Goal: Entertainment & Leisure: Consume media (video, audio)

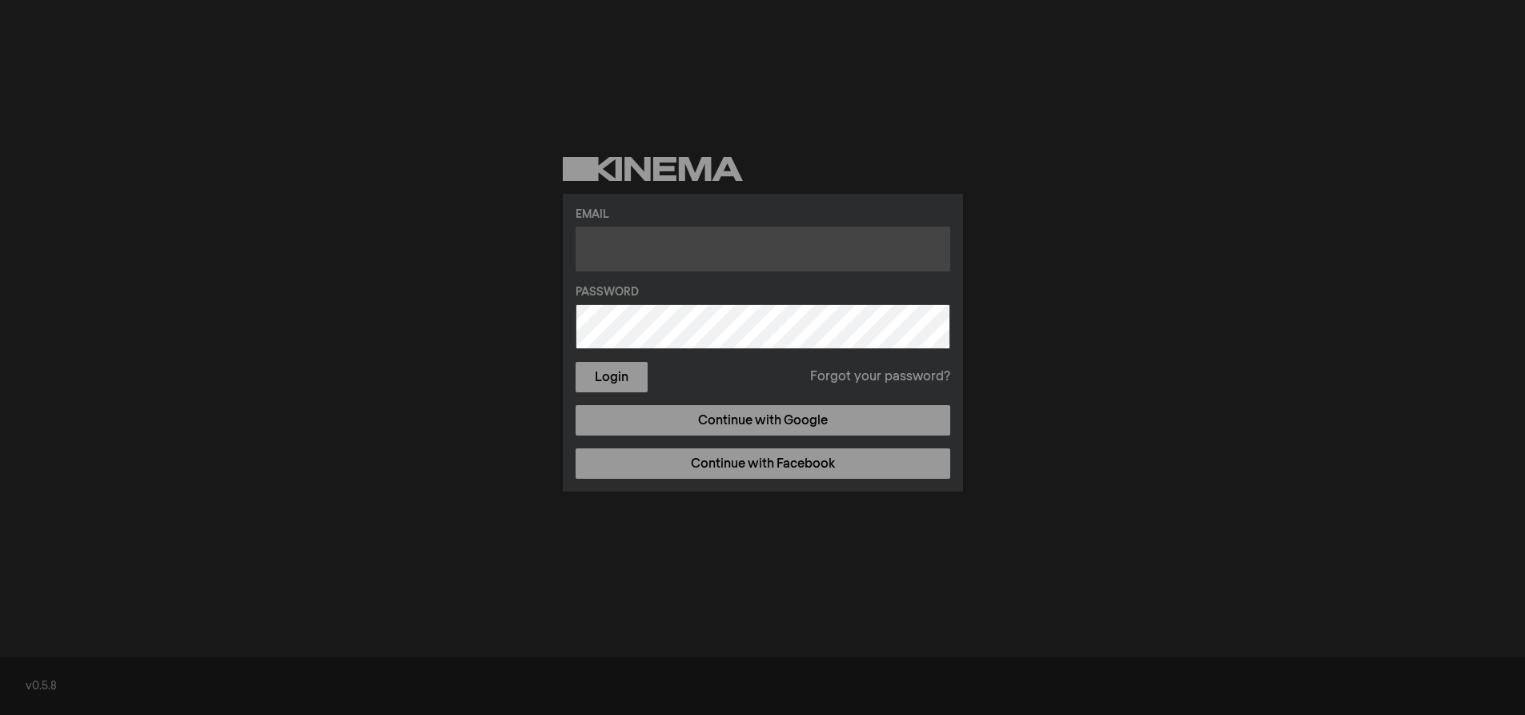
click at [659, 239] on input "text" at bounding box center [763, 249] width 375 height 45
type input "rentals@rodeocinema.org"
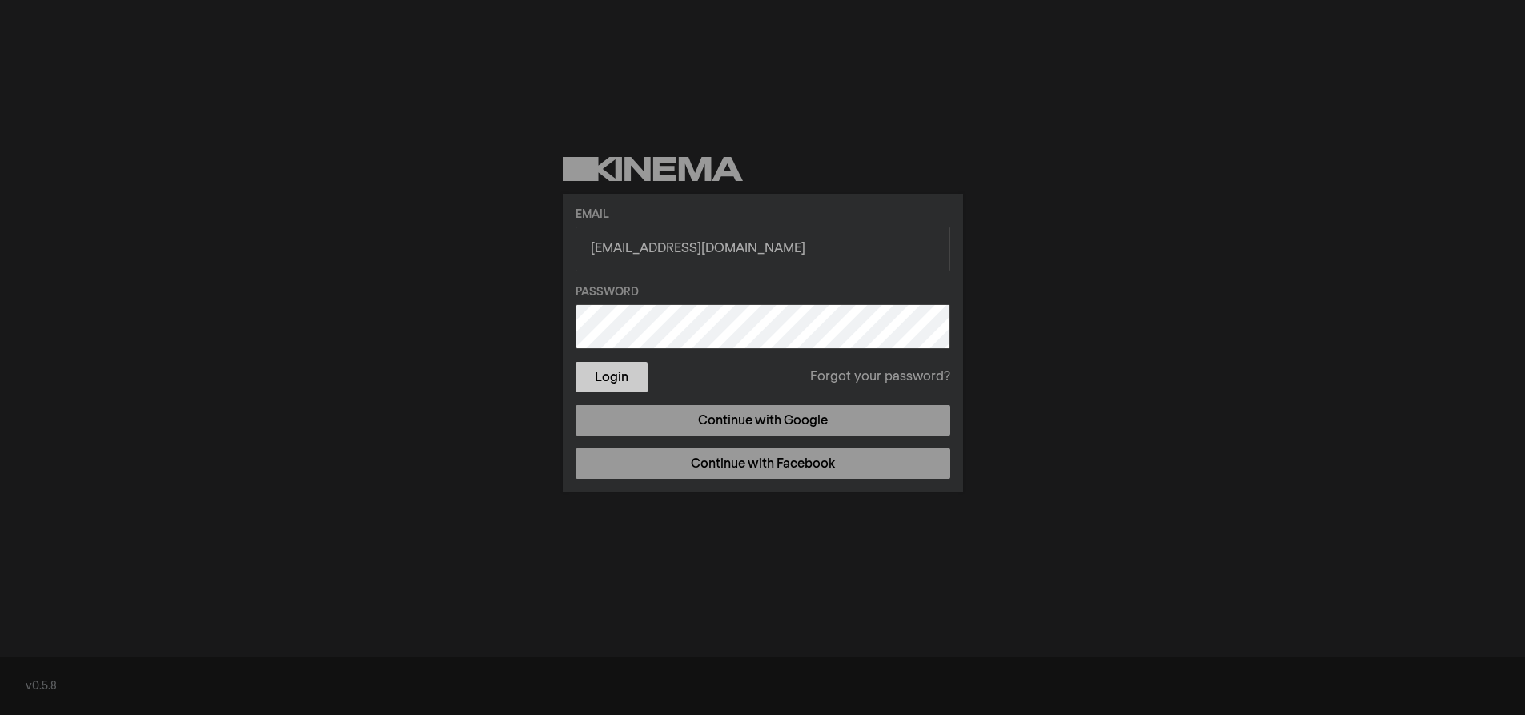
click at [627, 378] on button "Login" at bounding box center [612, 377] width 72 height 30
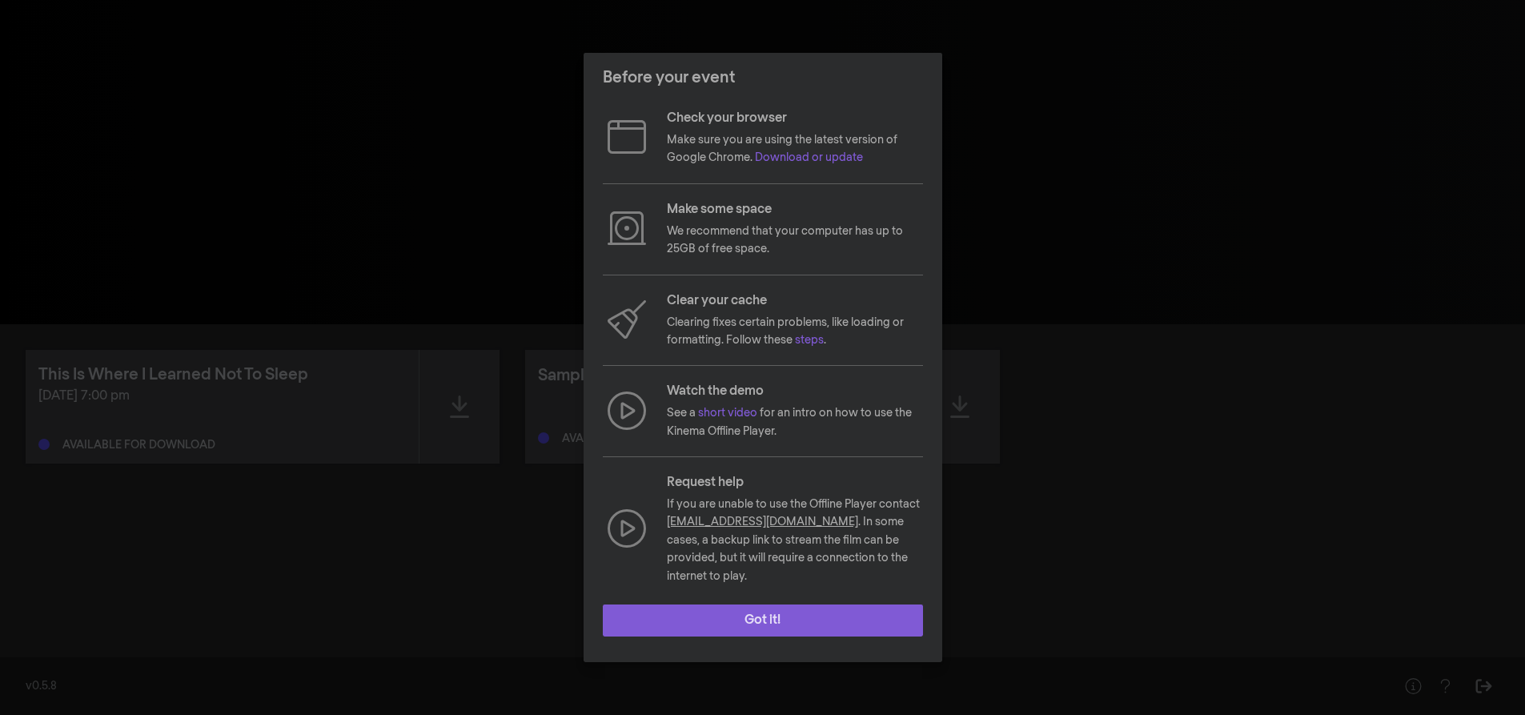
click at [761, 621] on button "Got it!" at bounding box center [763, 620] width 320 height 32
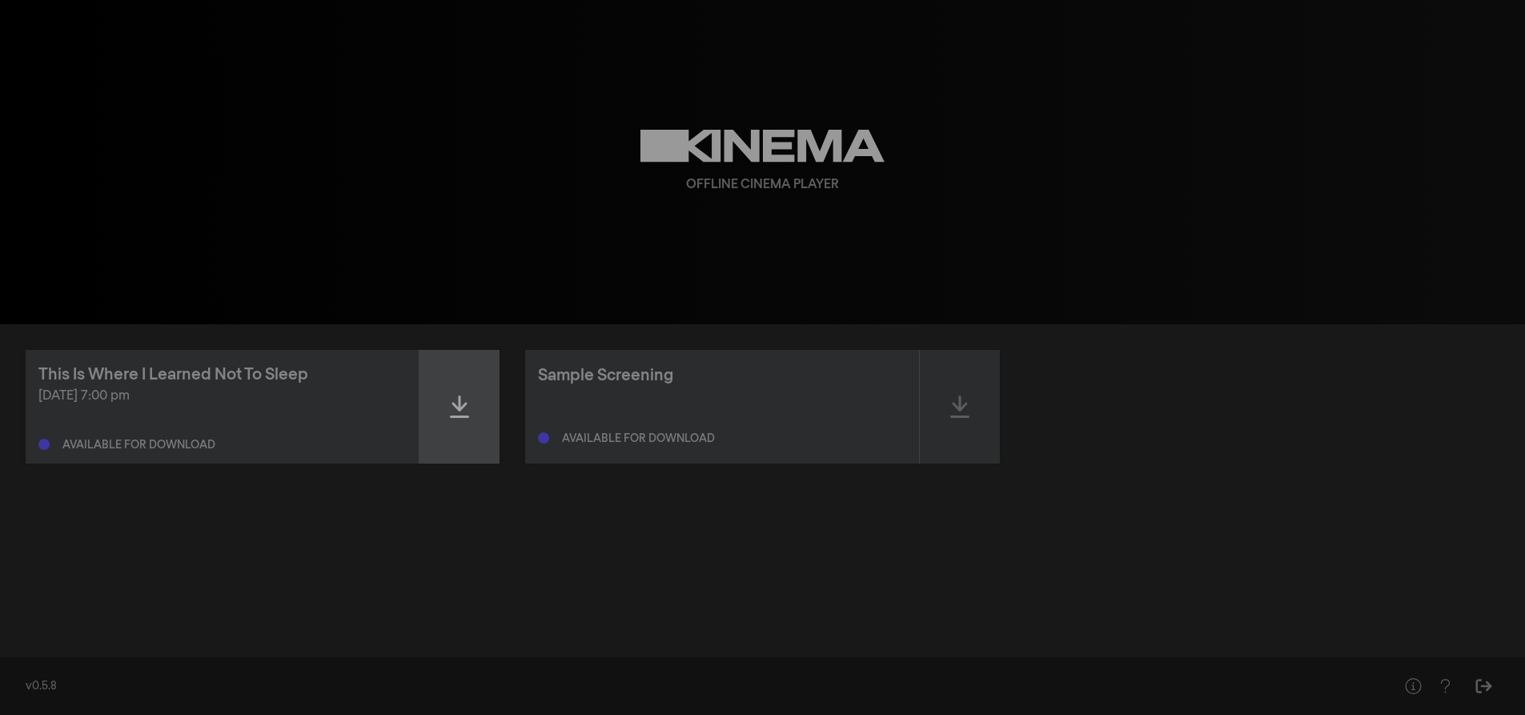
click at [467, 411] on icon at bounding box center [459, 407] width 19 height 26
click at [644, 714] on html "play_arrow 0:00 volume_up fullscreen settings closed_caption Captions Off setti…" at bounding box center [762, 357] width 1525 height 715
click at [1103, 459] on div "This Is Where I Learned Not To Sleep Oct 14, 2025 at 7:00 pm Ready to play - ex…" at bounding box center [763, 407] width 1474 height 114
click at [1, 327] on div "This Is Where I Learned Not To Sleep Oct 14, 2025 at 7:00 pm Ready to play - ex…" at bounding box center [762, 485] width 1525 height 322
click at [1, 328] on div "This Is Where I Learned Not To Sleep Oct 14, 2025 at 7:00 pm Ready to play - ex…" at bounding box center [762, 485] width 1525 height 322
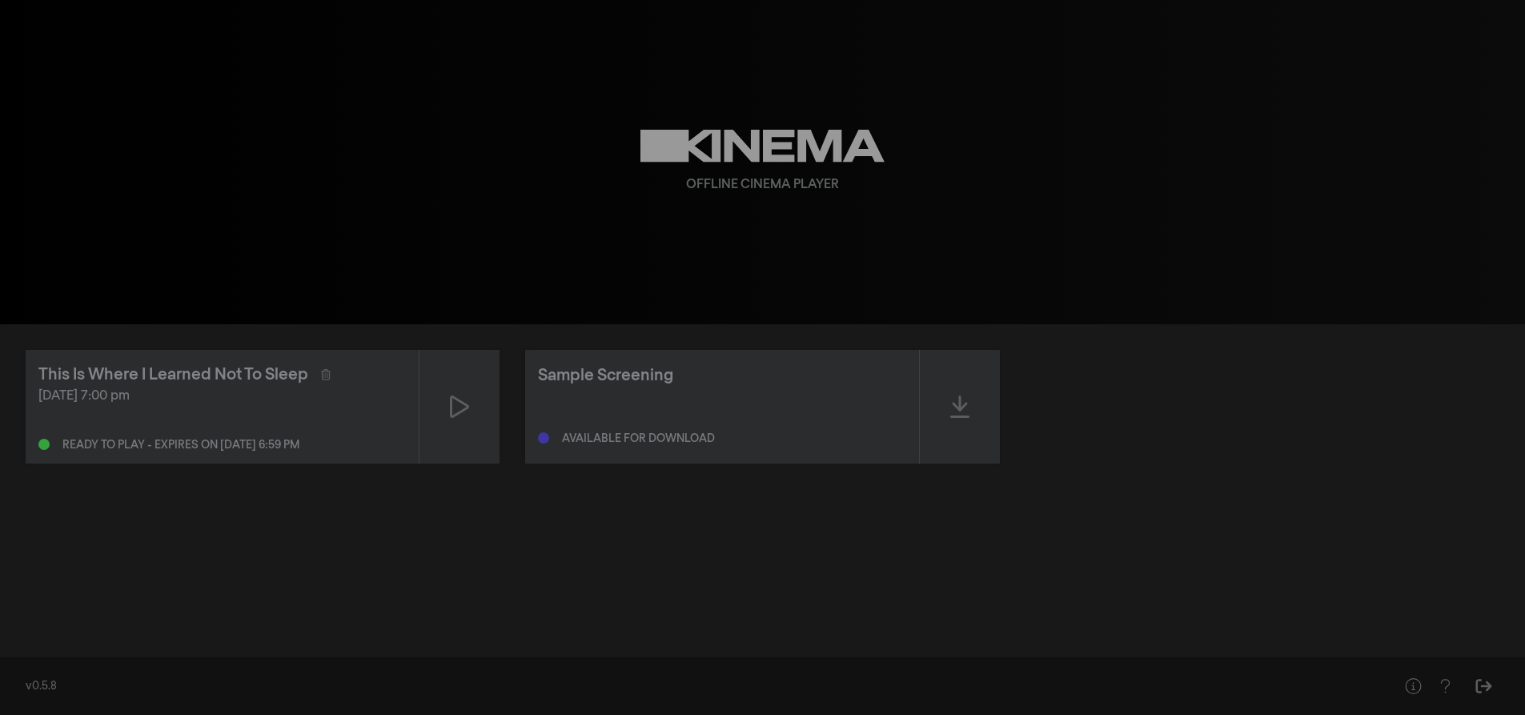
click at [2, 328] on div "This Is Where I Learned Not To Sleep Oct 14, 2025 at 7:00 pm Ready to play - ex…" at bounding box center [762, 485] width 1525 height 322
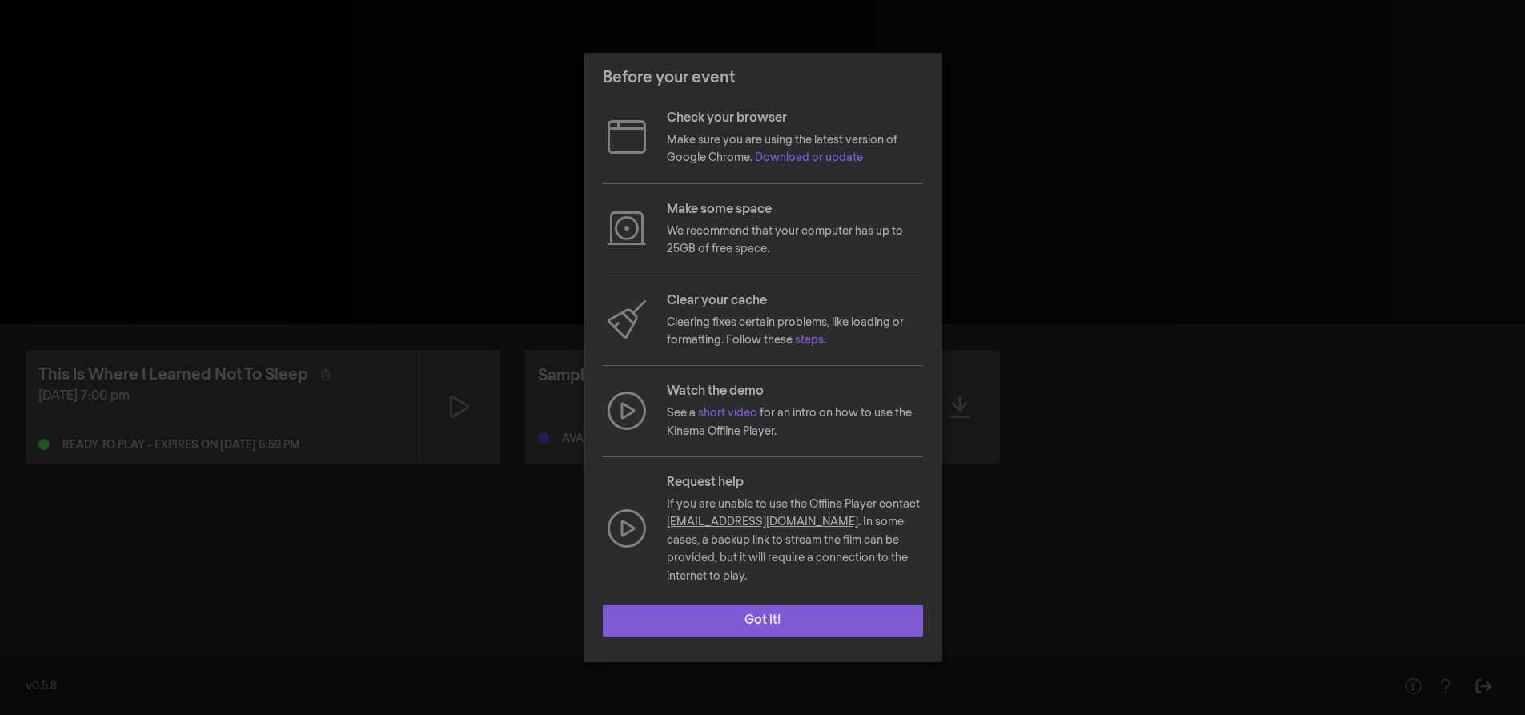
click at [826, 605] on button "Got it!" at bounding box center [763, 620] width 320 height 32
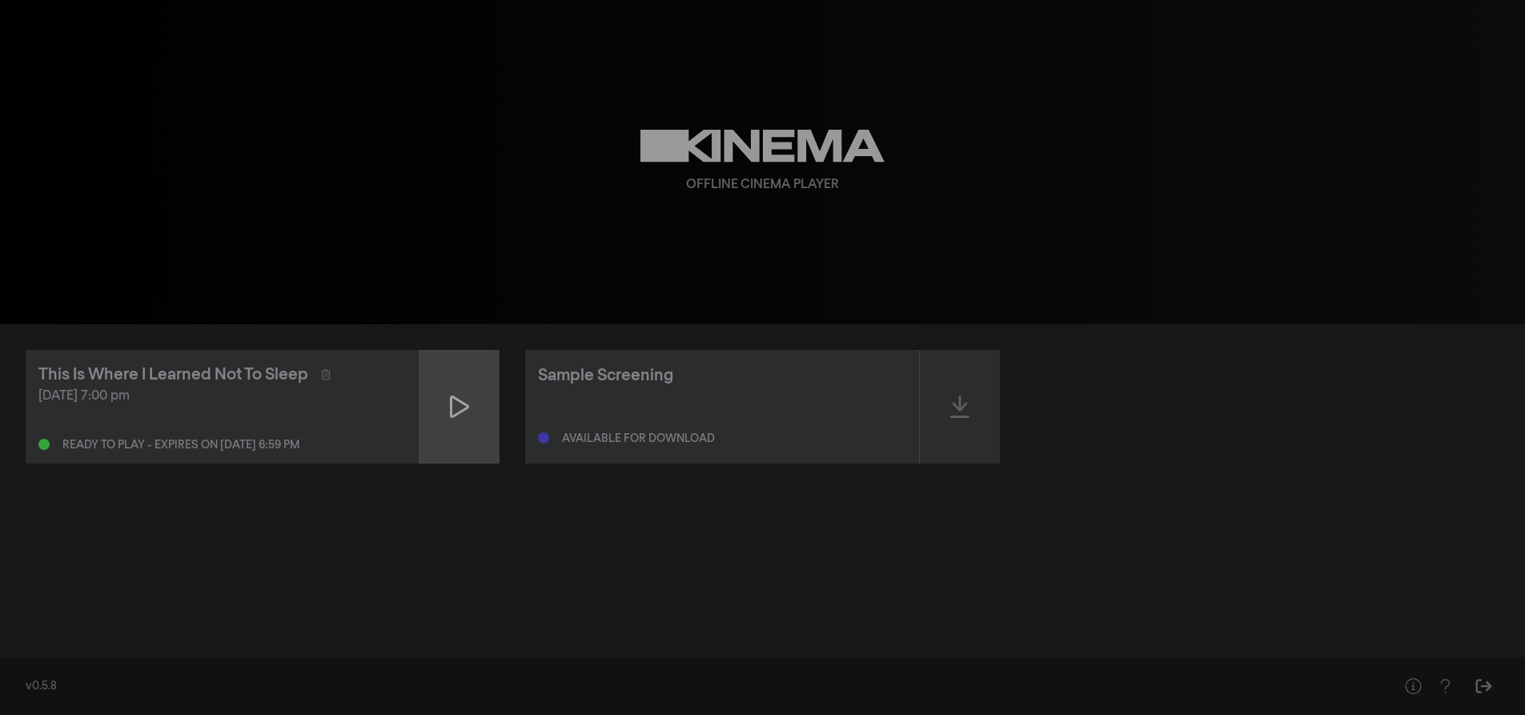
click at [476, 427] on div at bounding box center [459, 407] width 80 height 114
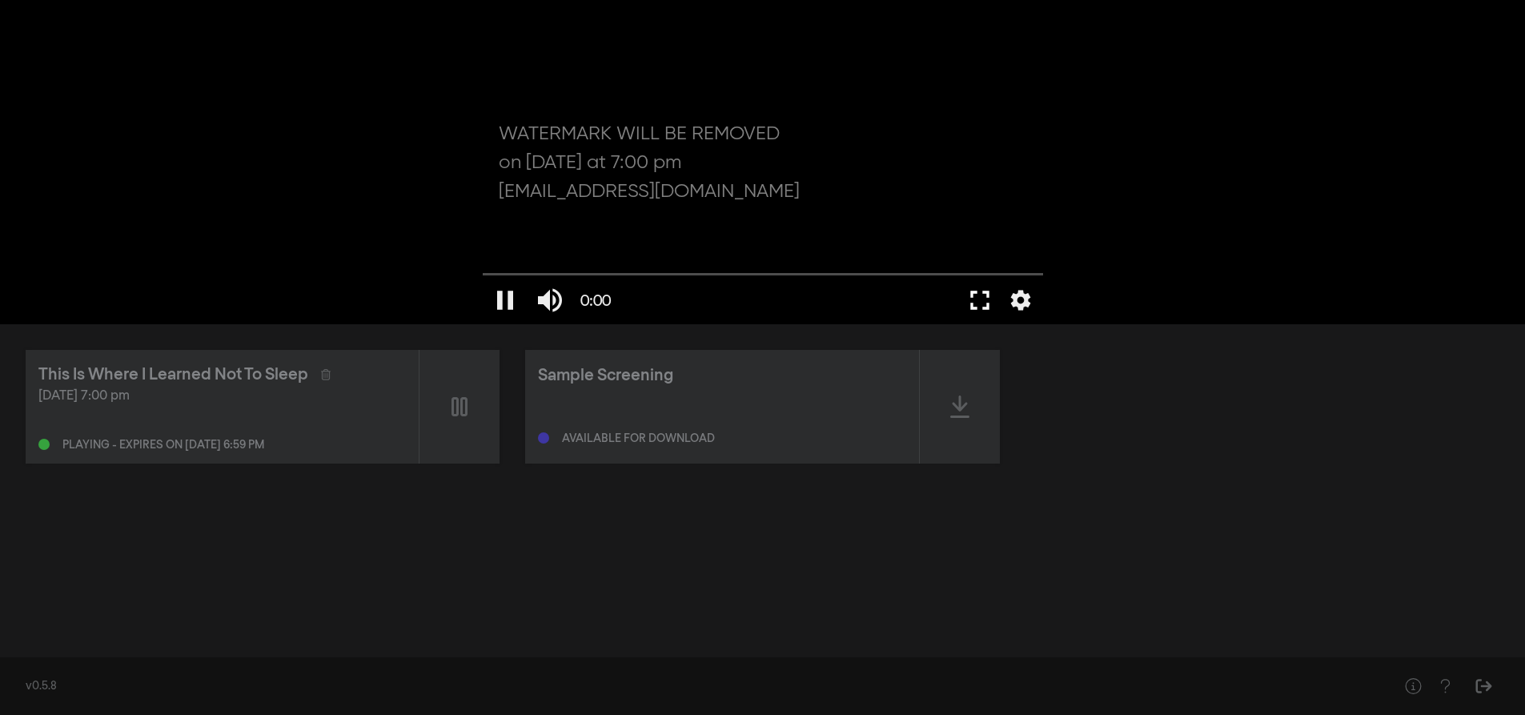
click at [985, 303] on button "fullscreen" at bounding box center [979, 300] width 45 height 48
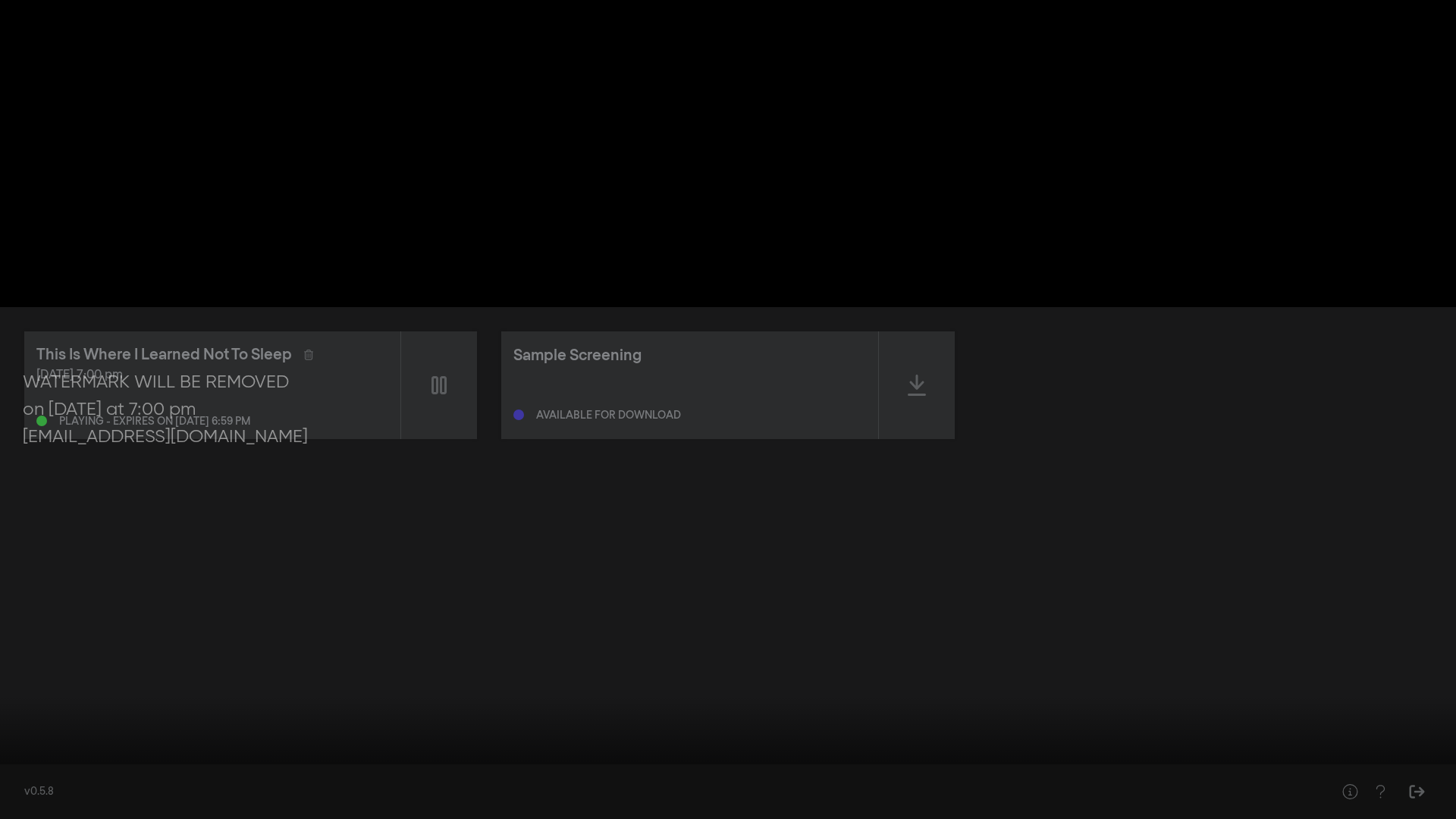
click at [36, 676] on button "pause" at bounding box center [28, 796] width 43 height 45
click at [1444, 57] on div at bounding box center [728, 409] width 1456 height 819
click at [666, 21] on div at bounding box center [728, 409] width 1456 height 819
type input "21.521814"
